Goal: Information Seeking & Learning: Learn about a topic

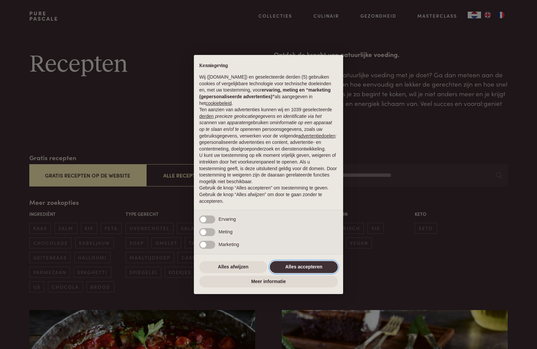
drag, startPoint x: 312, startPoint y: 270, endPoint x: 321, endPoint y: 259, distance: 14.4
click at [313, 269] on button "Alles accepteren" at bounding box center [304, 267] width 68 height 12
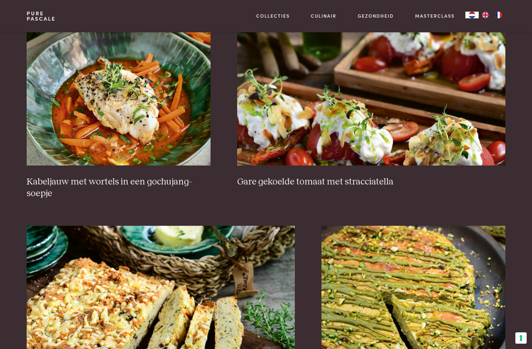
scroll to position [462, 0]
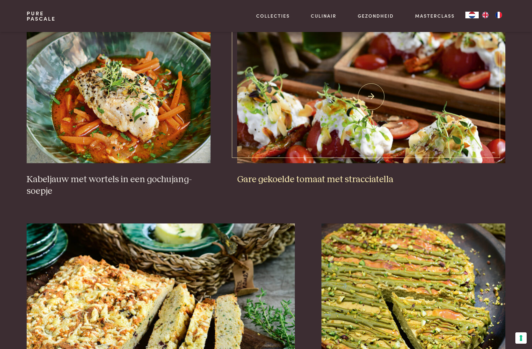
click at [274, 176] on h3 "Gare gekoelde tomaat met stracciatella" at bounding box center [371, 180] width 268 height 12
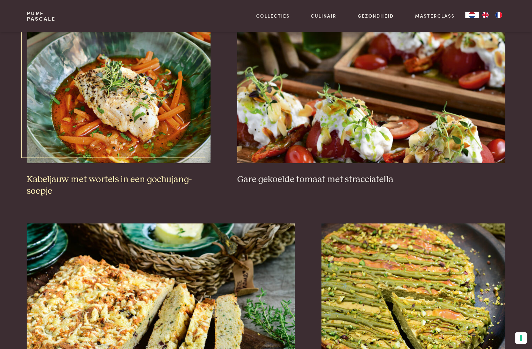
click at [102, 176] on h3 "Kabeljauw met wortels in een gochujang-soepje" at bounding box center [119, 185] width 184 height 23
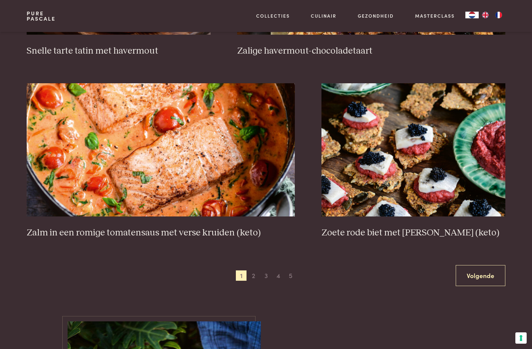
scroll to position [1131, 0]
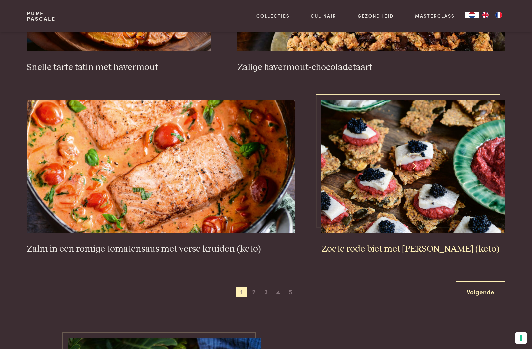
click at [393, 245] on h3 "Zoete rode biet met [PERSON_NAME] (keto)" at bounding box center [413, 249] width 184 height 12
click at [481, 288] on link "Volgende" at bounding box center [480, 291] width 50 height 21
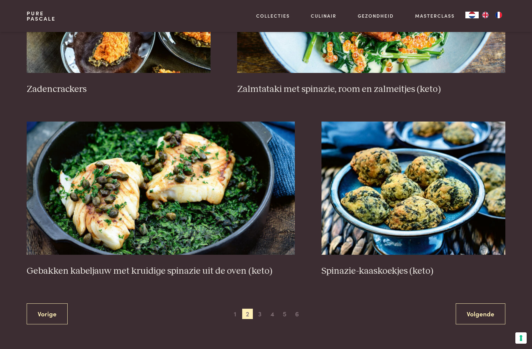
scroll to position [1111, 0]
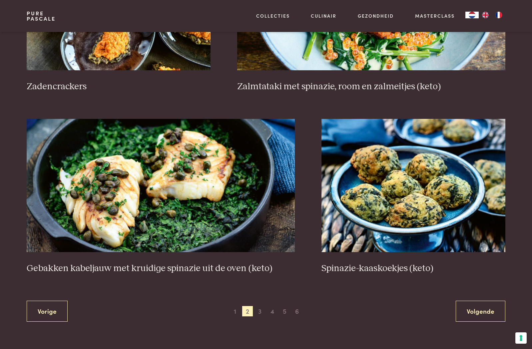
click at [483, 308] on link "Volgende" at bounding box center [480, 311] width 50 height 21
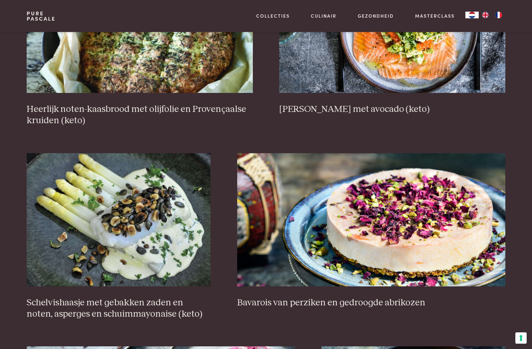
scroll to position [344, 0]
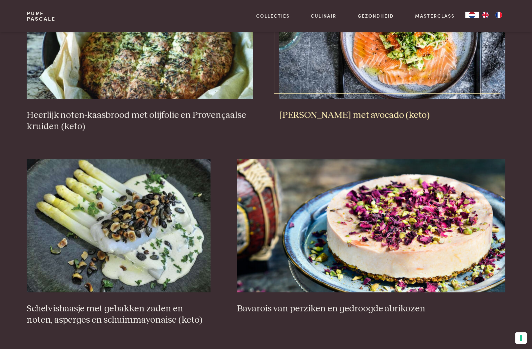
click at [372, 113] on h3 "Rauwe zalm met avocado (keto)" at bounding box center [392, 116] width 226 height 12
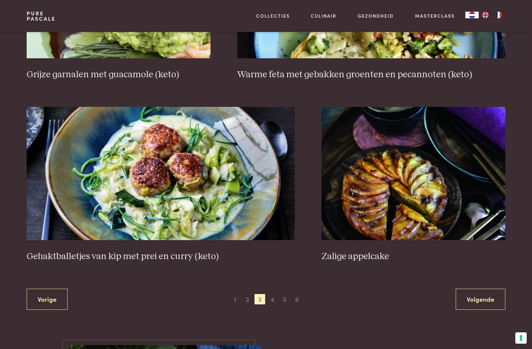
scroll to position [1176, 0]
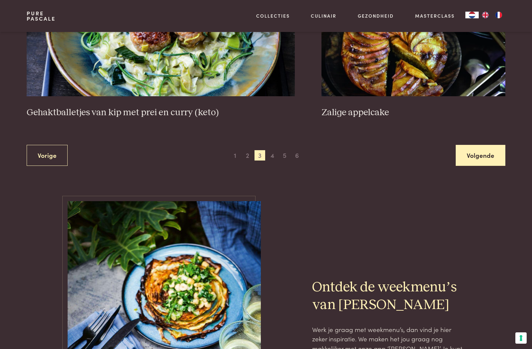
click at [484, 150] on link "Volgende" at bounding box center [480, 155] width 50 height 21
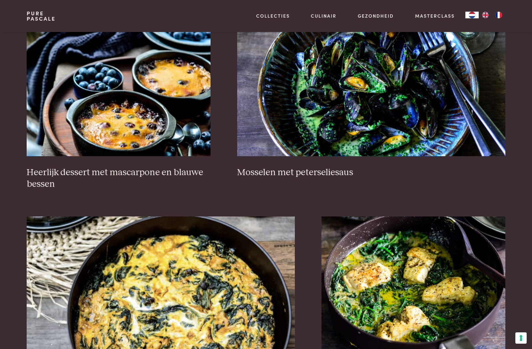
scroll to position [436, 0]
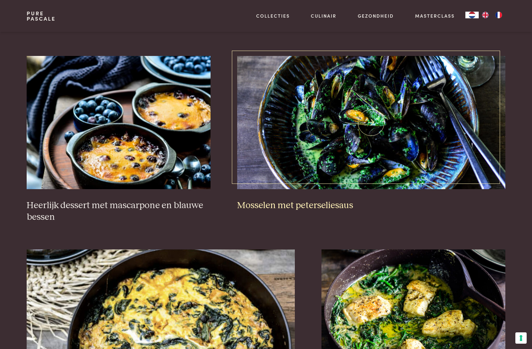
click at [380, 155] on img at bounding box center [371, 122] width 268 height 133
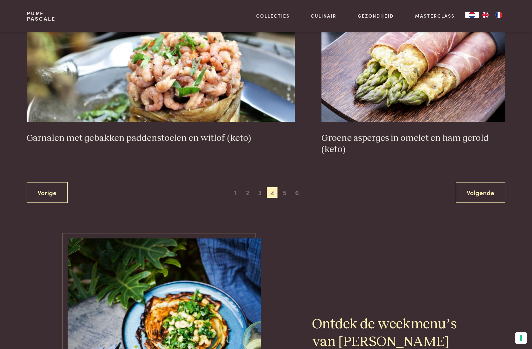
scroll to position [1304, 0]
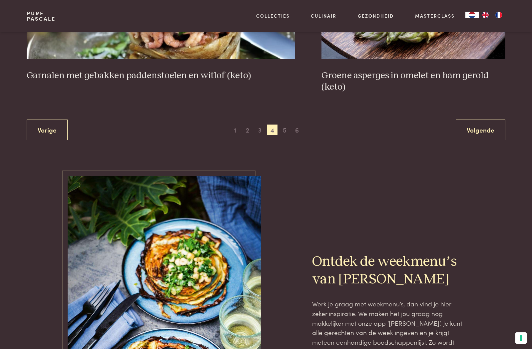
click at [493, 125] on link "Volgende" at bounding box center [480, 129] width 50 height 21
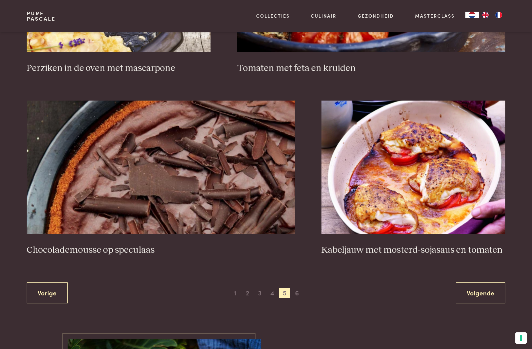
scroll to position [1145, 0]
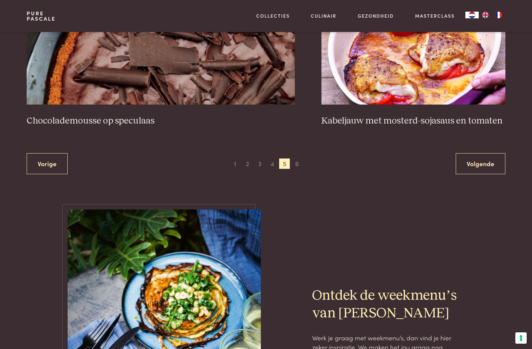
click at [474, 161] on link "Volgende" at bounding box center [480, 163] width 50 height 21
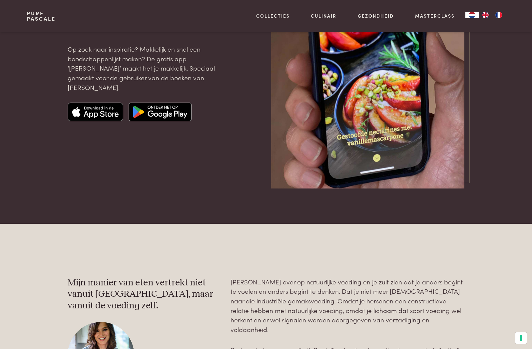
scroll to position [1024, 0]
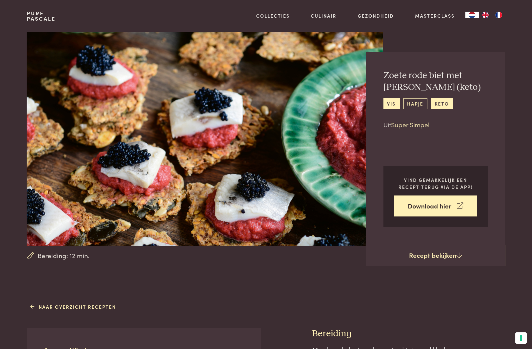
click at [417, 104] on link "hapje" at bounding box center [415, 103] width 24 height 11
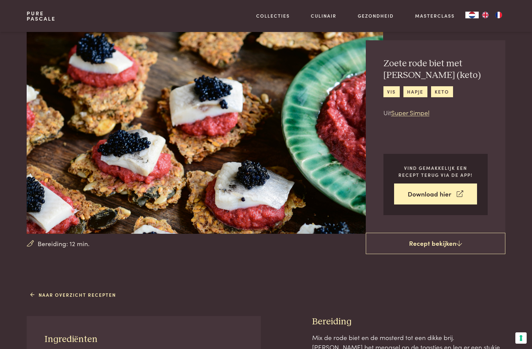
scroll to position [8, 0]
